Goal: Information Seeking & Learning: Learn about a topic

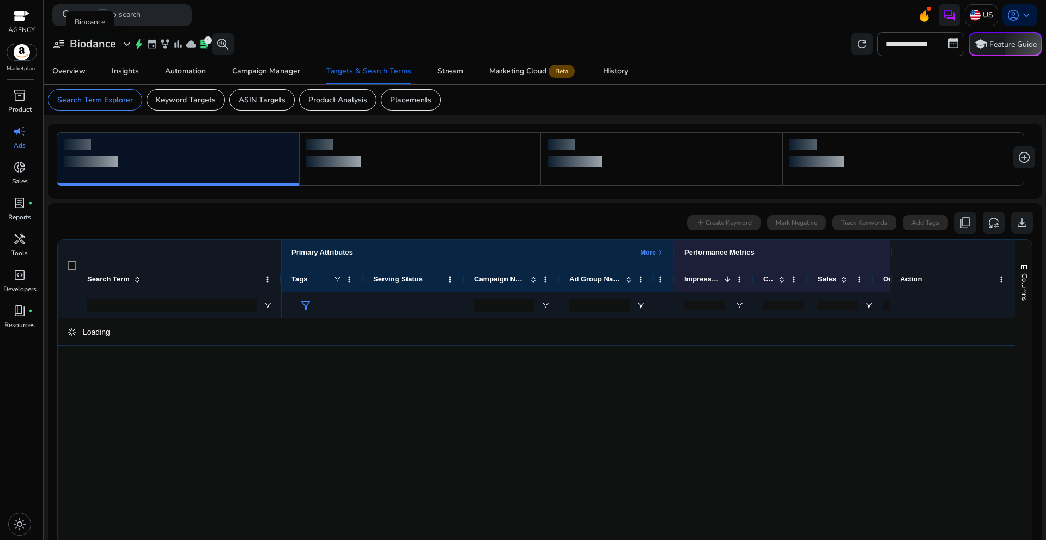
click at [111, 44] on h3 "Biodance" at bounding box center [93, 44] width 46 height 13
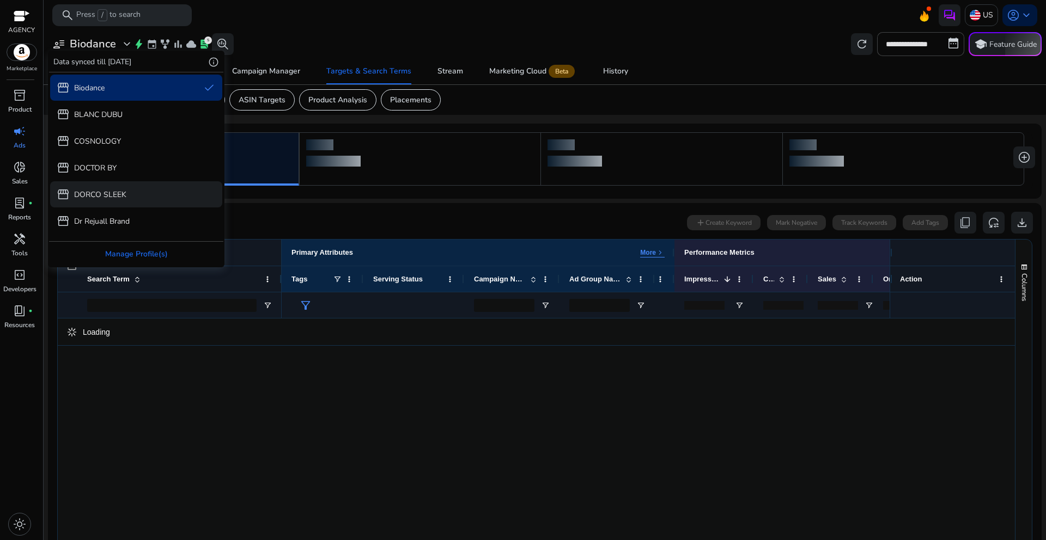
click at [122, 195] on p "DORCO SLEEK" at bounding box center [100, 194] width 52 height 11
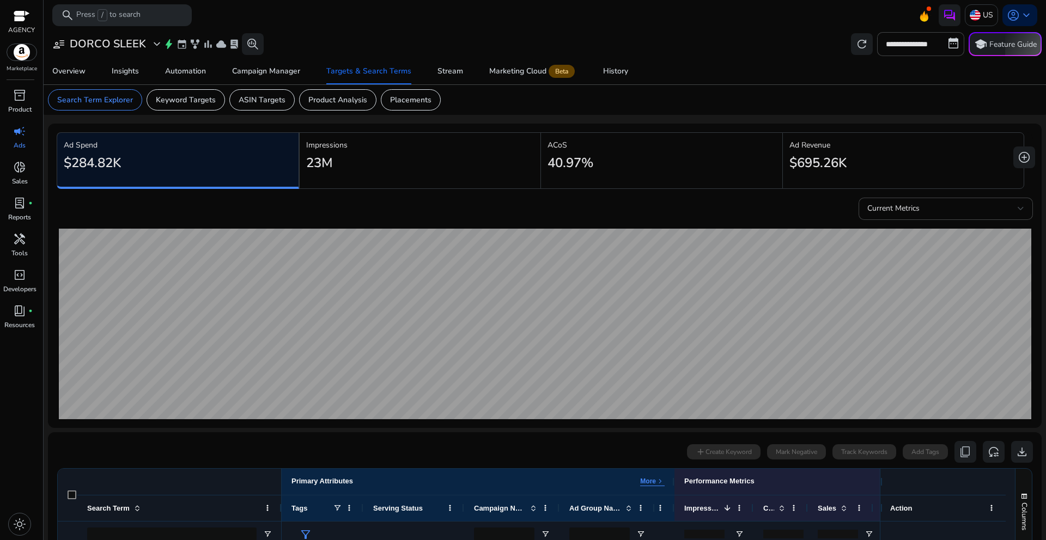
click at [423, 174] on div "23M" at bounding box center [420, 163] width 228 height 25
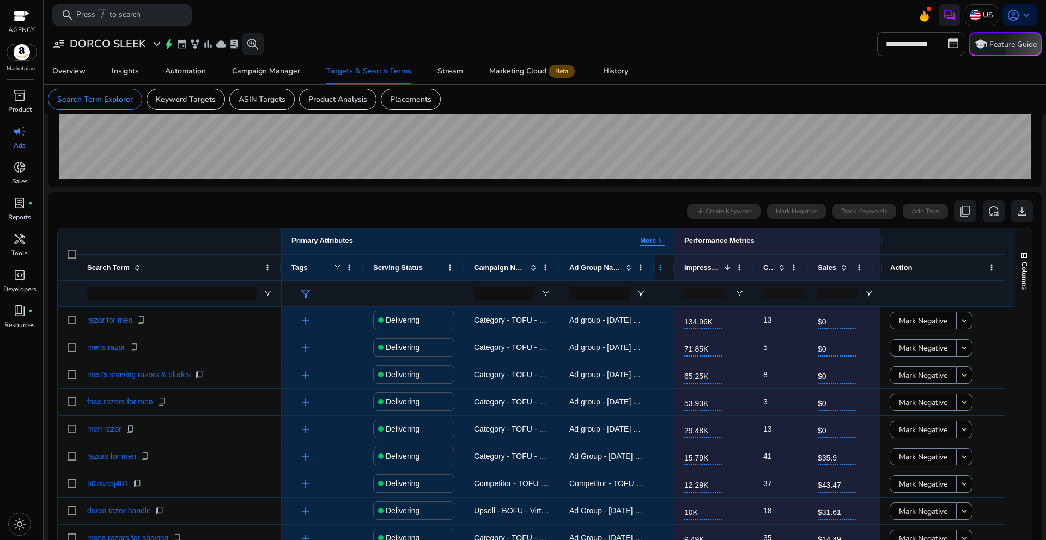
click at [660, 269] on span at bounding box center [660, 267] width 9 height 9
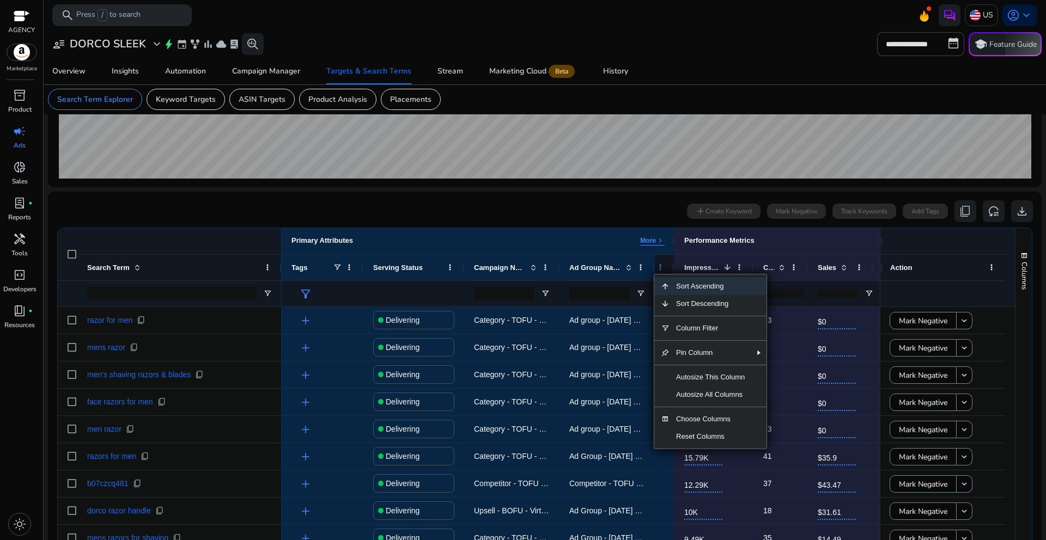
click at [660, 269] on span at bounding box center [660, 267] width 9 height 9
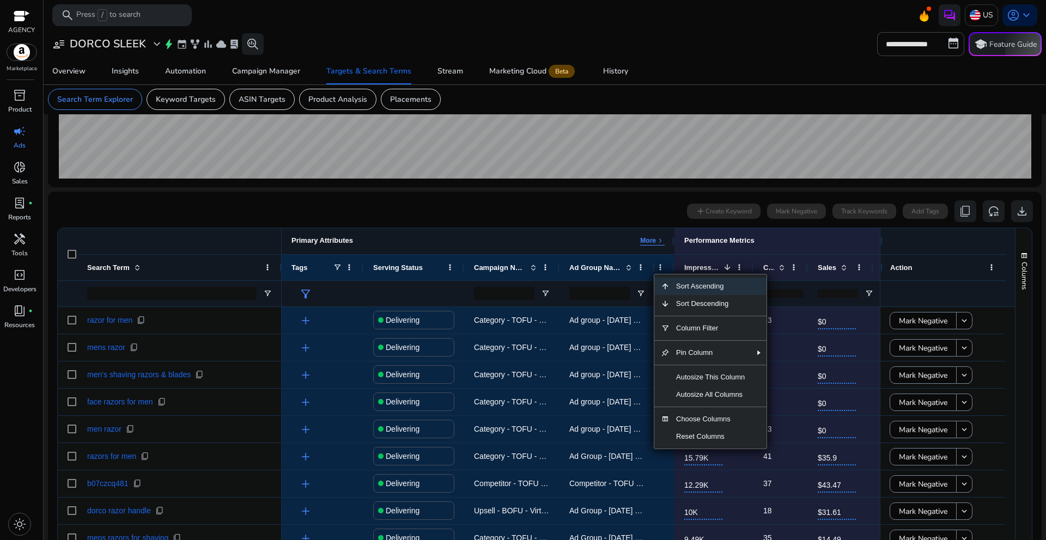
click at [655, 242] on p "More" at bounding box center [648, 240] width 16 height 9
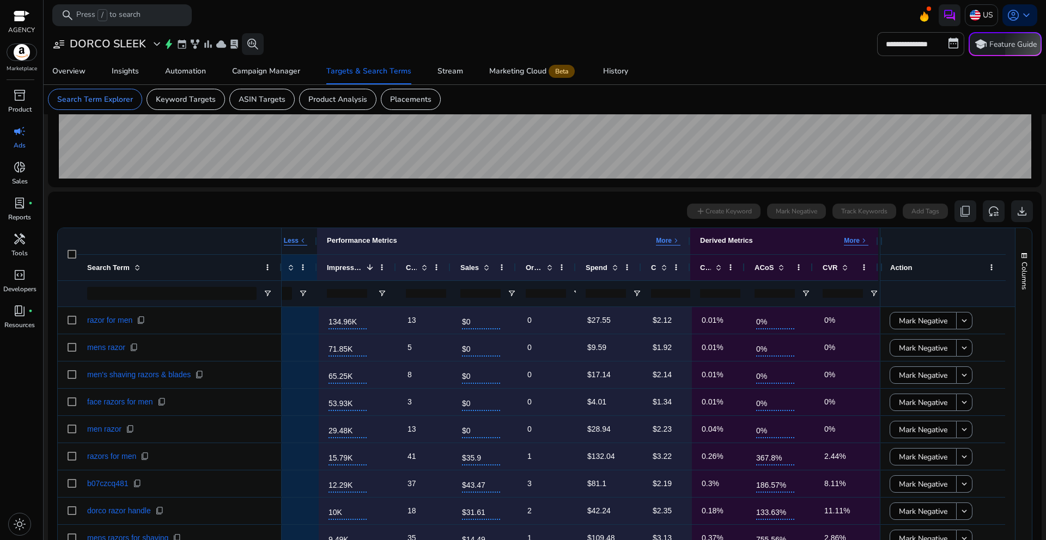
click at [295, 238] on p "Less" at bounding box center [291, 240] width 15 height 9
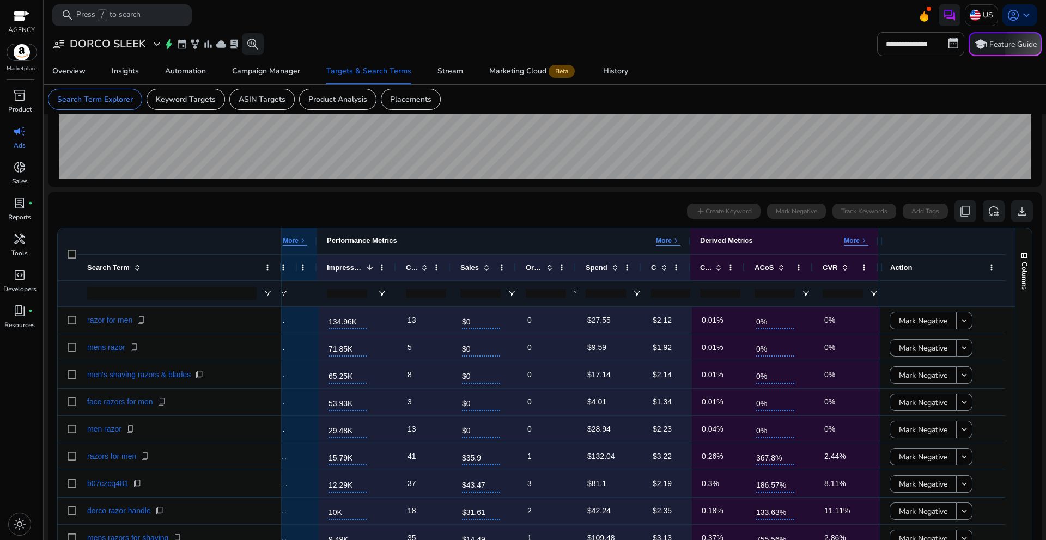
click at [666, 236] on div "Performance Metrics More keyboard_arrow_right" at bounding box center [503, 241] width 373 height 26
click at [666, 239] on p "More" at bounding box center [664, 240] width 16 height 9
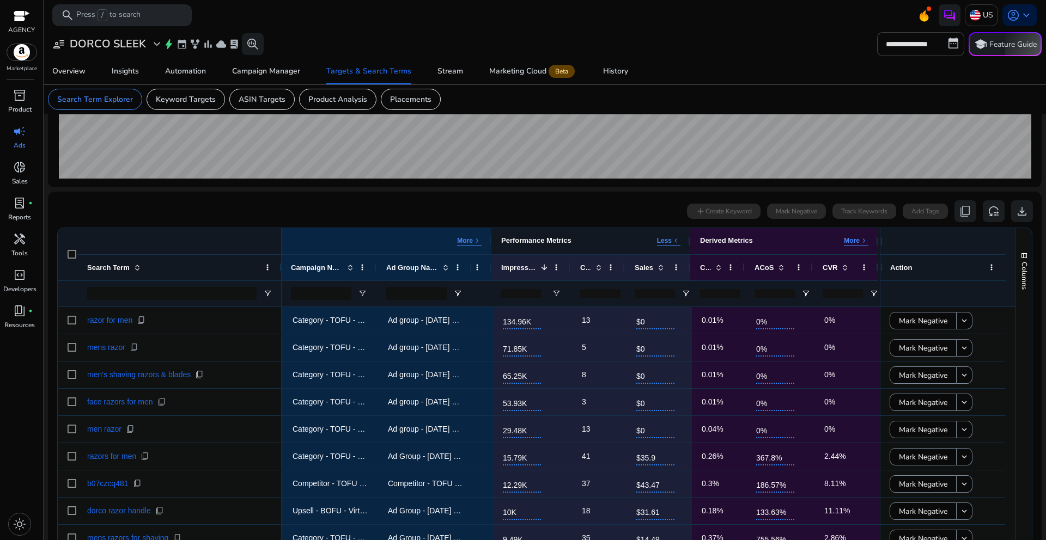
click at [672, 245] on span "keyboard_arrow_left" at bounding box center [676, 240] width 9 height 9
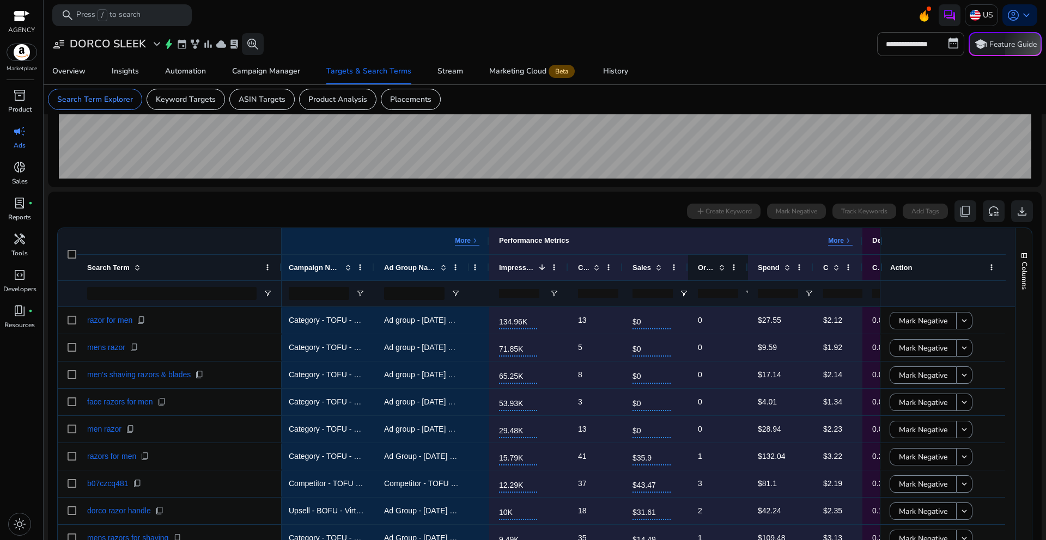
click at [715, 271] on span at bounding box center [720, 267] width 12 height 9
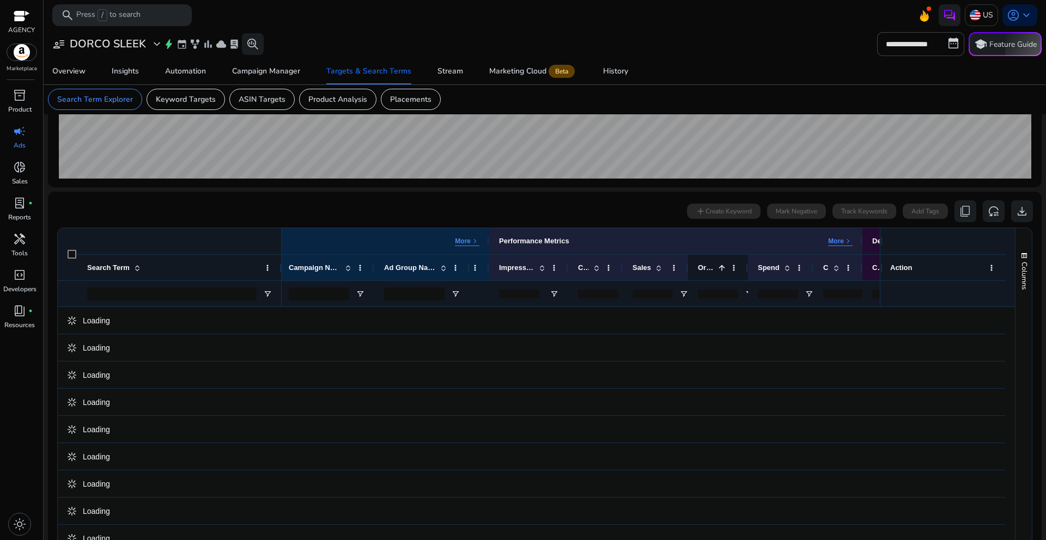
click at [715, 271] on span at bounding box center [720, 268] width 12 height 9
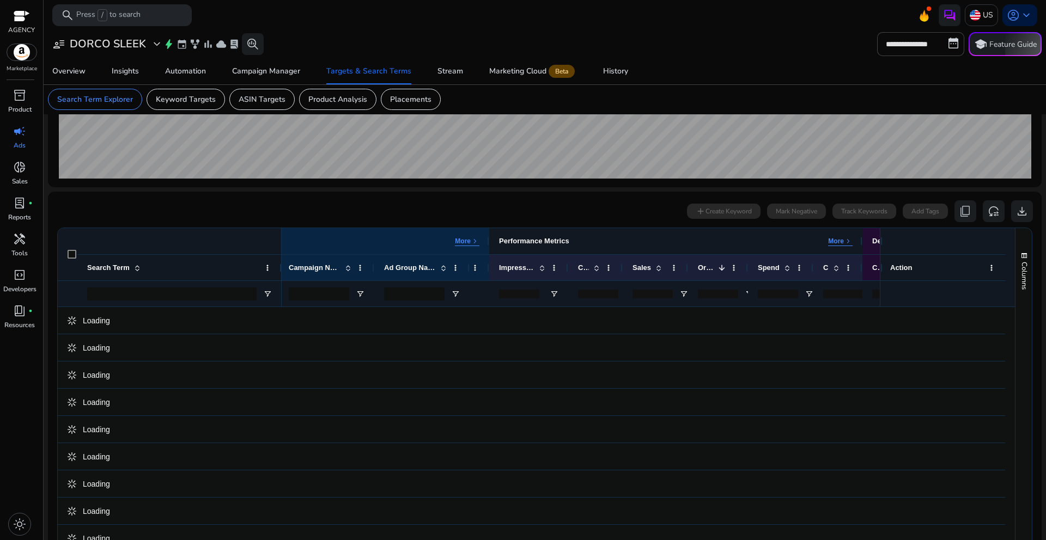
click at [833, 248] on div "Performance Metrics More keyboard_arrow_right" at bounding box center [675, 241] width 373 height 26
click at [833, 244] on p "More" at bounding box center [836, 241] width 16 height 9
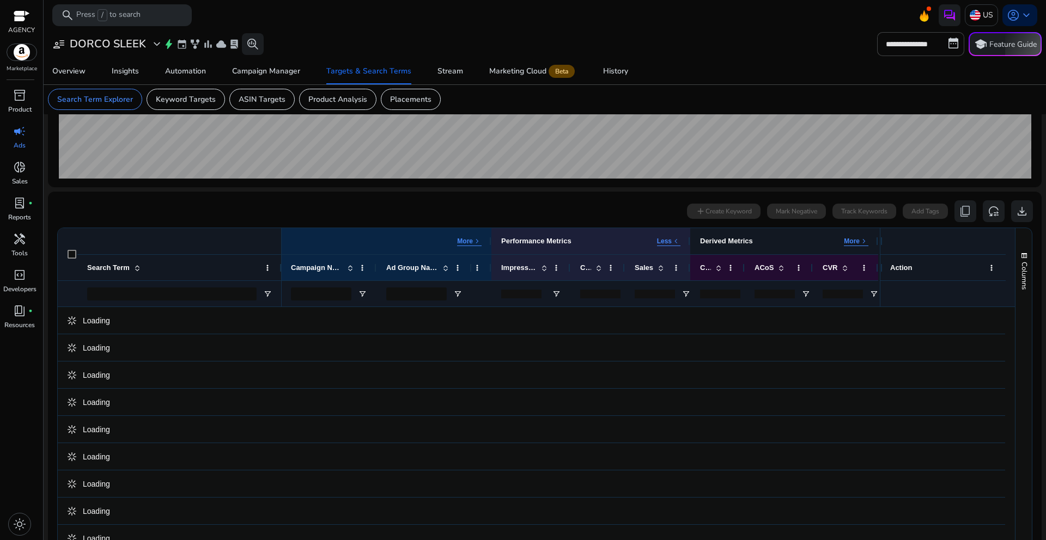
click at [844, 241] on p "More" at bounding box center [852, 241] width 16 height 9
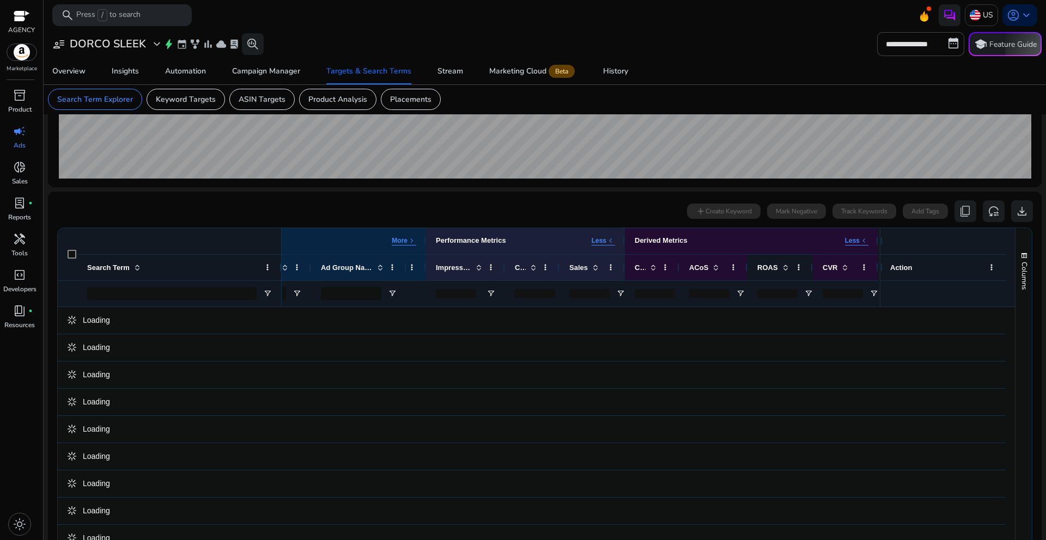
click at [784, 270] on span at bounding box center [785, 267] width 9 height 9
click at [783, 272] on span at bounding box center [785, 268] width 9 height 9
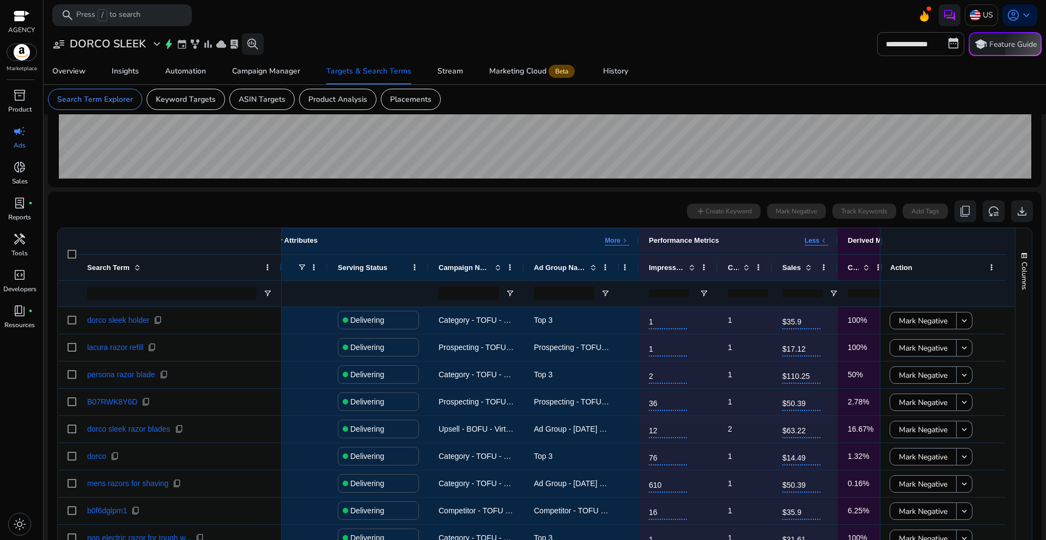
scroll to position [19, 0]
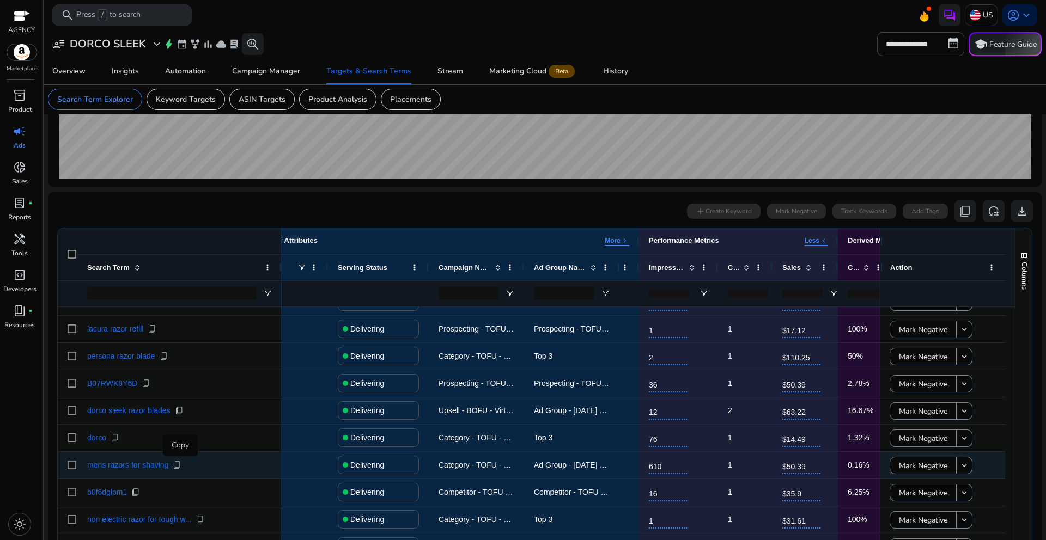
click at [181, 466] on span "content_copy" at bounding box center [177, 465] width 9 height 9
click at [487, 465] on span "Category - TOFU - Razor Handle - SP - Phrase - Razor for Men (Mid Vol)" at bounding box center [561, 465] width 247 height 9
click at [485, 468] on span "Category - TOFU - Razor Handle - SP - Phrase - Razor for Men (Mid Vol)" at bounding box center [561, 465] width 247 height 9
drag, startPoint x: 440, startPoint y: 467, endPoint x: 531, endPoint y: 470, distance: 91.0
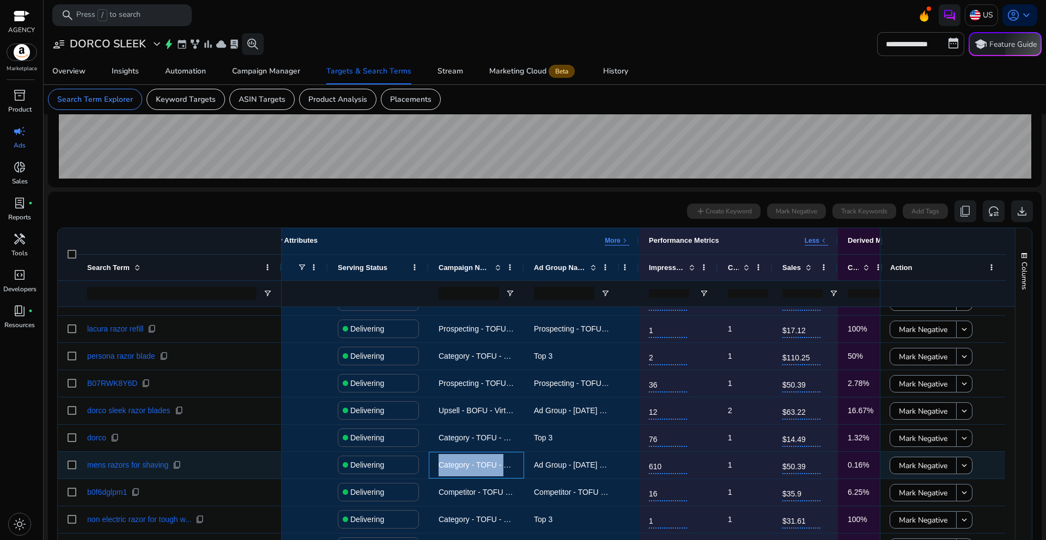
click at [531, 470] on div "Delivering Category - TOFU - Razor Handle - SP - Phrase - Razor for Men (Mid Vo…" at bounding box center [668, 465] width 845 height 27
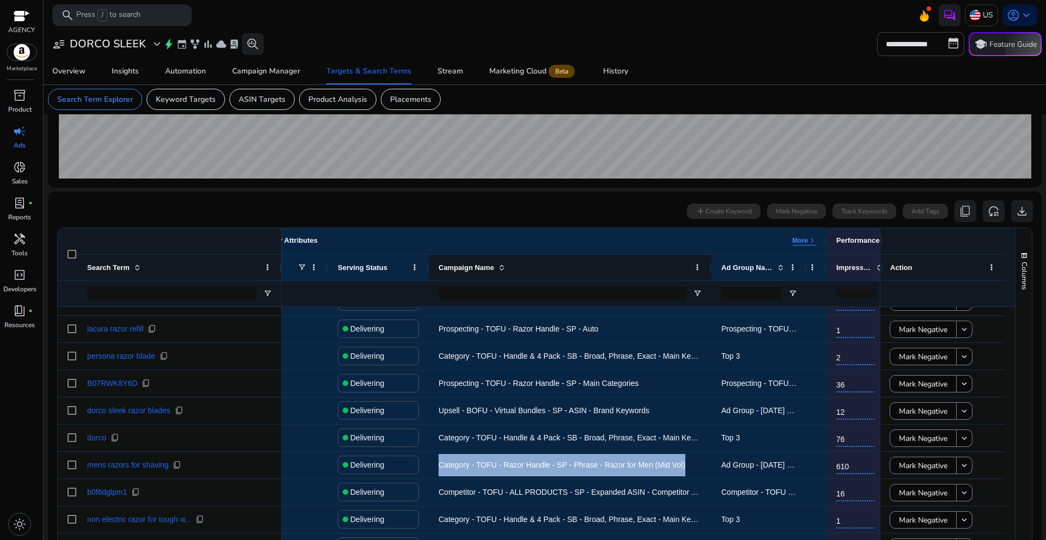
drag, startPoint x: 523, startPoint y: 270, endPoint x: 710, endPoint y: 264, distance: 187.5
click at [710, 264] on div at bounding box center [711, 268] width 4 height 26
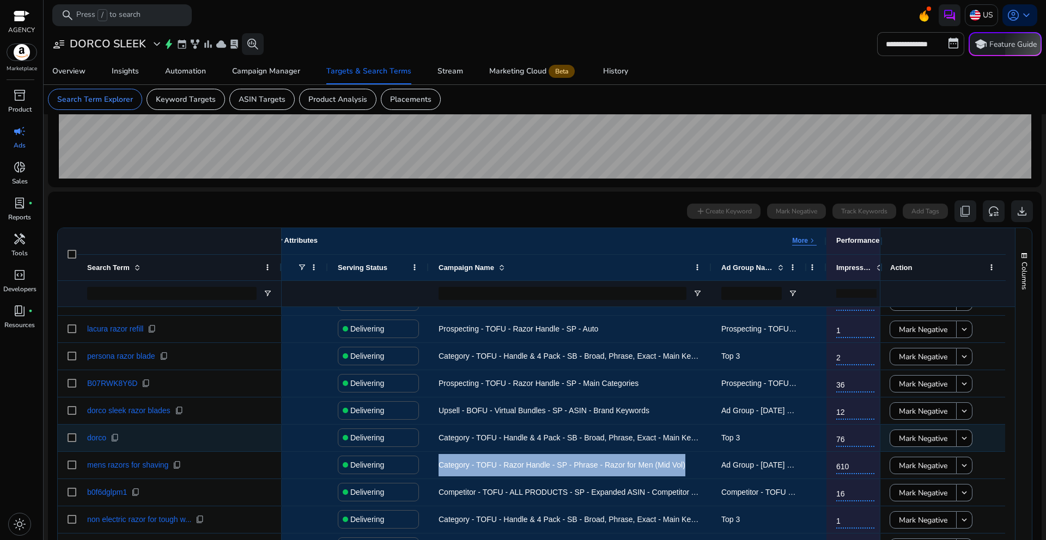
copy span "Category - TOFU - Razor Handle - SP - Phrase - Razor for Men (Mid Vol)"
